Goal: Task Accomplishment & Management: Manage account settings

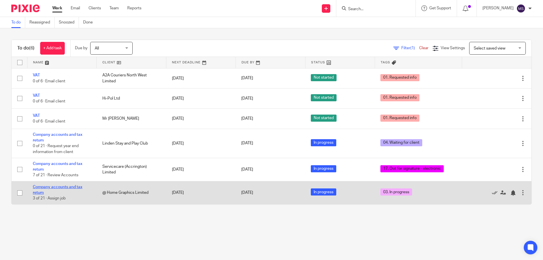
click at [57, 188] on link "Company accounts and tax return" at bounding box center [57, 190] width 49 height 10
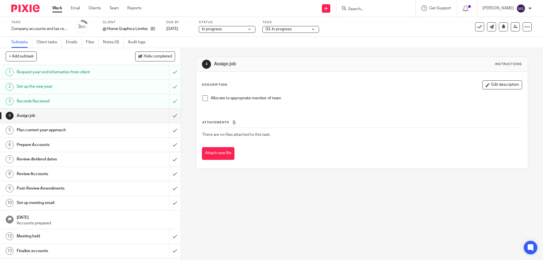
click at [277, 29] on span "03. In progress" at bounding box center [278, 29] width 26 height 4
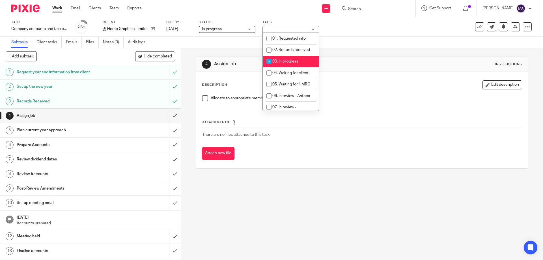
click at [287, 62] on span "03. In progress" at bounding box center [285, 61] width 26 height 4
checkbox input "false"
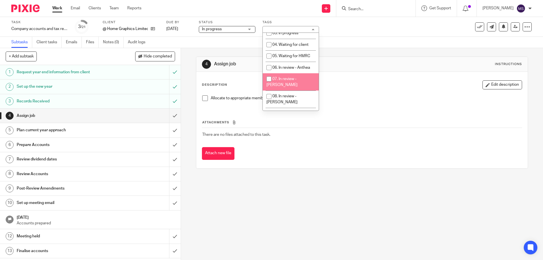
click at [295, 82] on li "07. In review - [PERSON_NAME]" at bounding box center [291, 81] width 56 height 17
checkbox input "true"
click at [400, 63] on div "4 Assign job Instructions" at bounding box center [362, 64] width 320 height 9
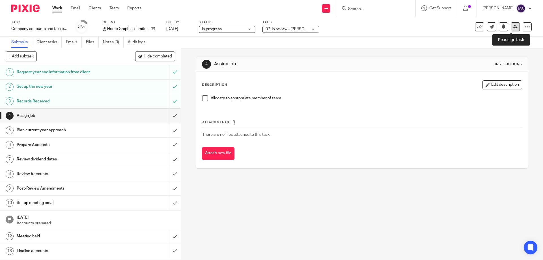
click at [511, 29] on link at bounding box center [515, 26] width 9 height 9
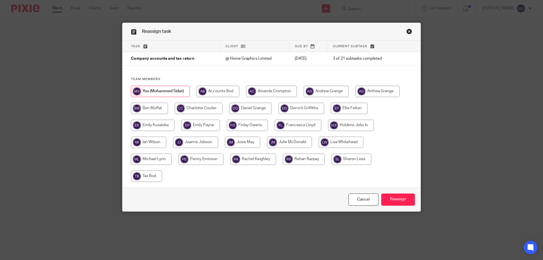
click at [301, 143] on input "radio" at bounding box center [289, 142] width 45 height 11
radio input "true"
click at [394, 204] on input "Reassign" at bounding box center [398, 199] width 34 height 12
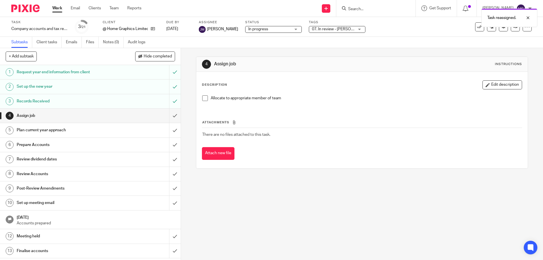
click at [351, 8] on div "Task reassigned." at bounding box center [404, 16] width 266 height 21
